Goal: Task Accomplishment & Management: Manage account settings

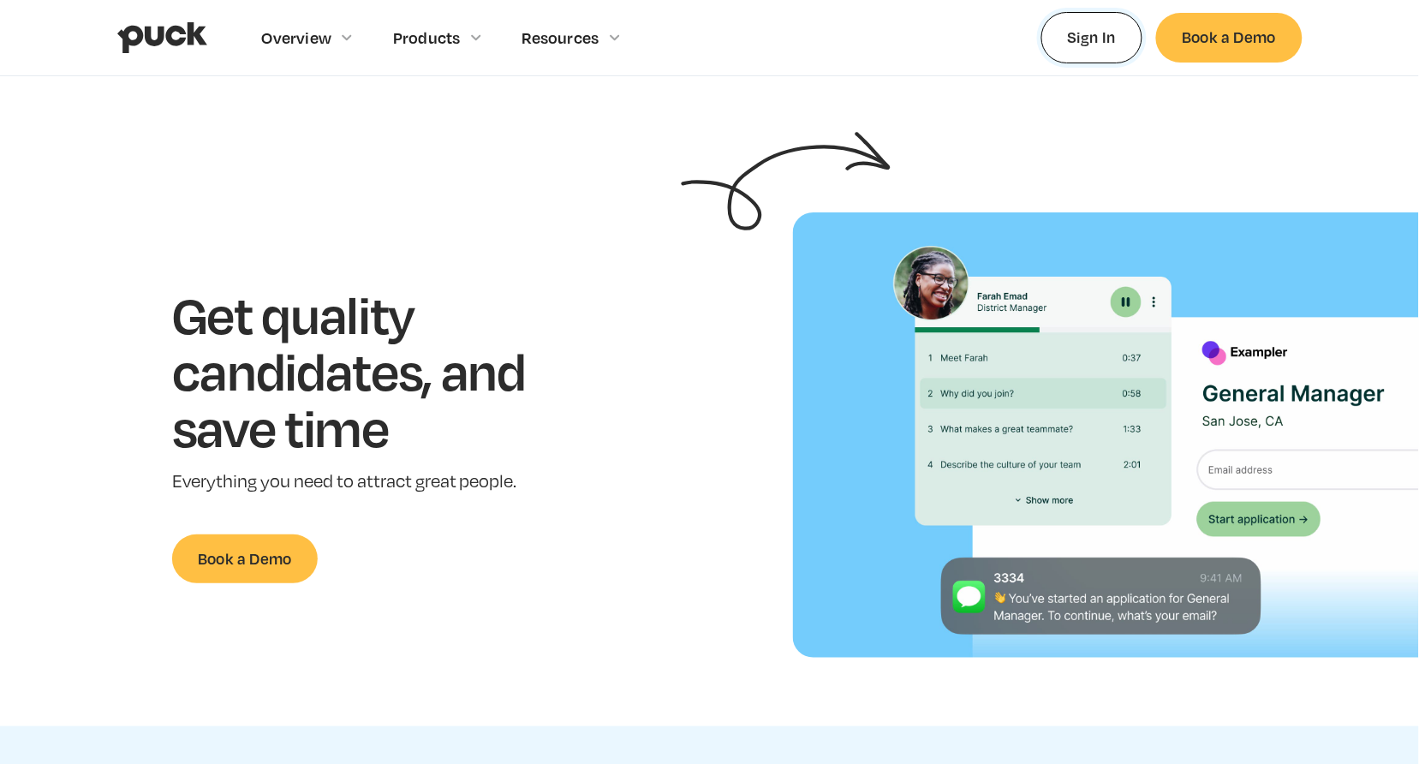
click at [1052, 52] on link "Sign In" at bounding box center [1092, 37] width 102 height 51
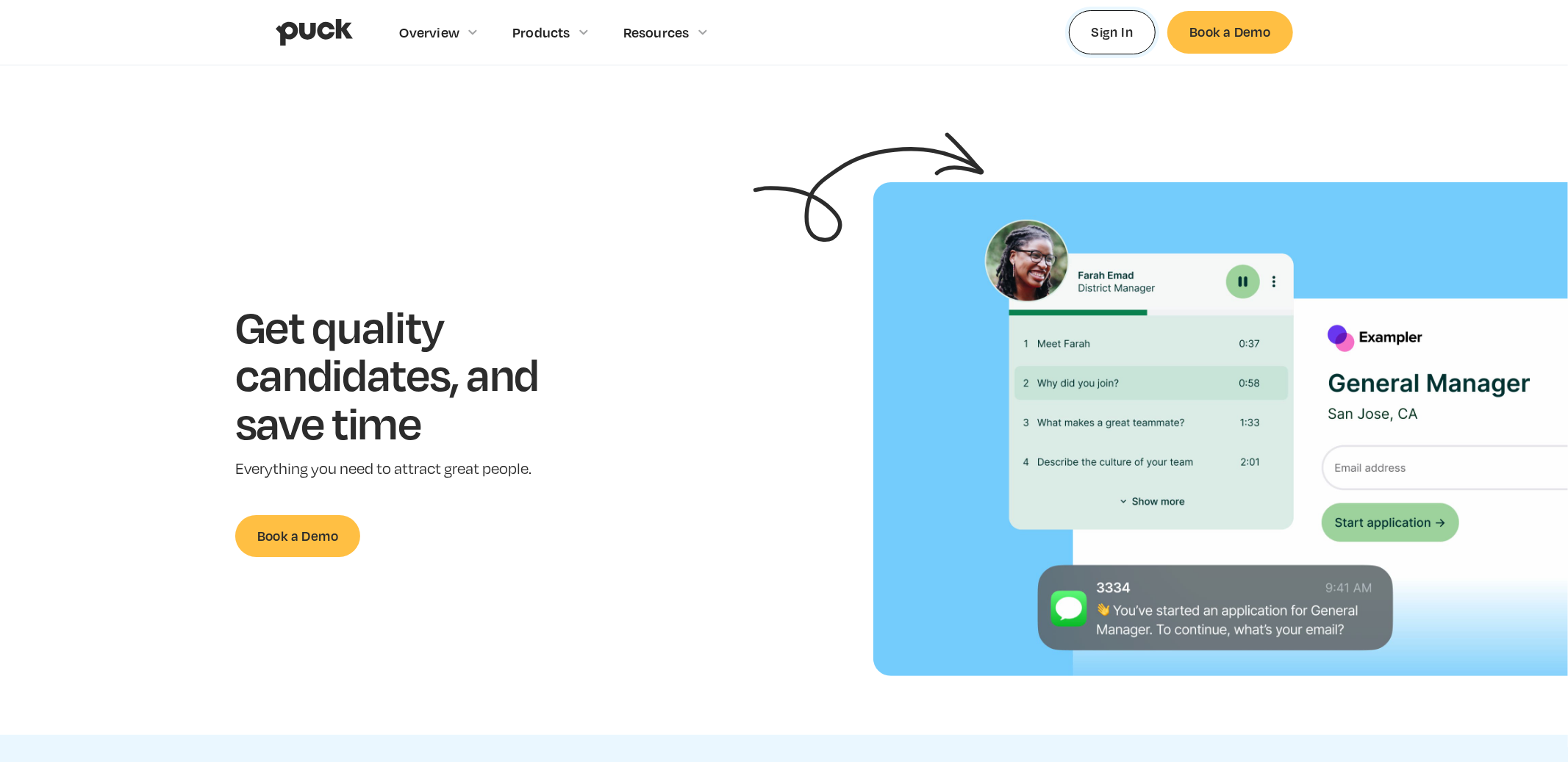
click at [1103, 37] on link "Sign In" at bounding box center [1112, 32] width 88 height 44
